Goal: Information Seeking & Learning: Learn about a topic

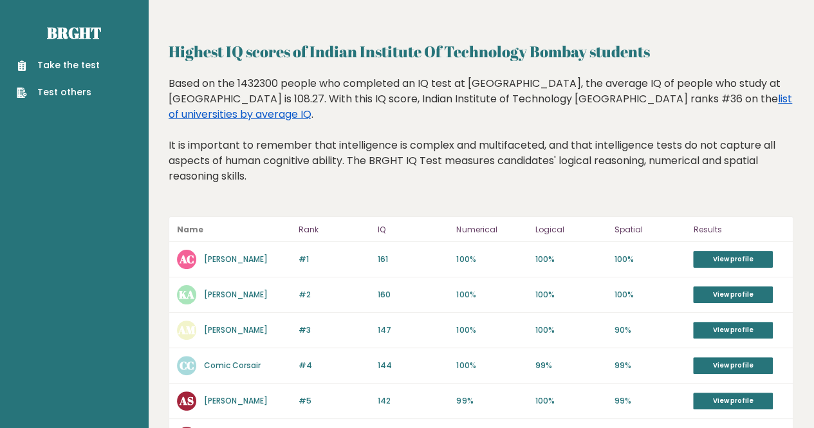
click at [241, 113] on link "list of universities by average IQ" at bounding box center [480, 106] width 623 height 30
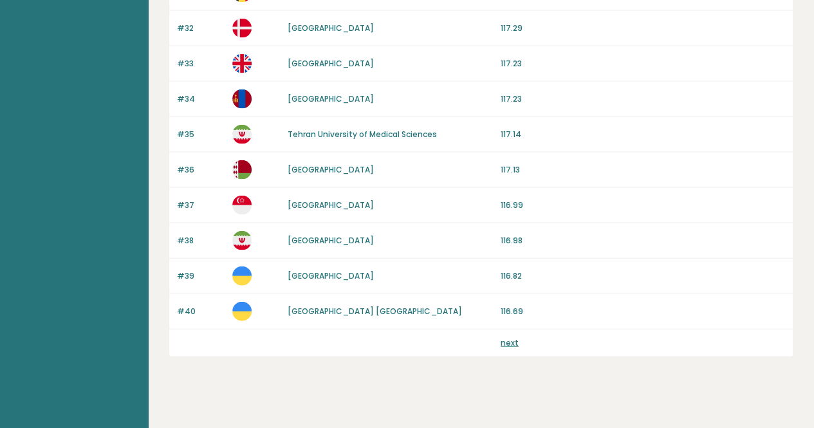
scroll to position [1252, 0]
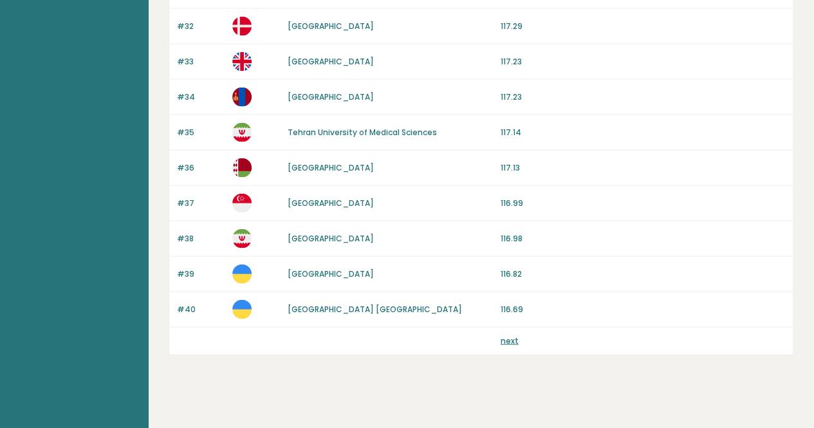
click at [516, 335] on link "next" at bounding box center [509, 340] width 18 height 11
